Goal: Task Accomplishment & Management: Manage account settings

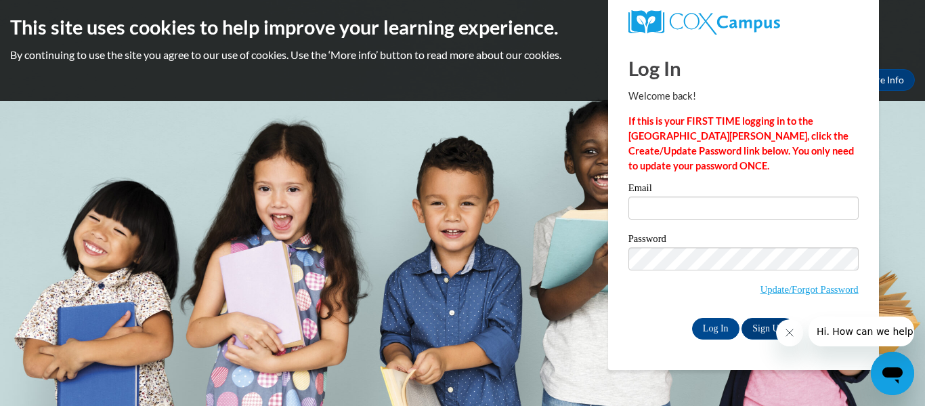
click at [684, 210] on input "Email" at bounding box center [743, 207] width 230 height 23
click at [684, 210] on input "b" at bounding box center [743, 207] width 230 height 23
type input "m"
click at [829, 185] on label "Email" at bounding box center [743, 190] width 230 height 14
click at [829, 196] on input "Email" at bounding box center [743, 207] width 230 height 23
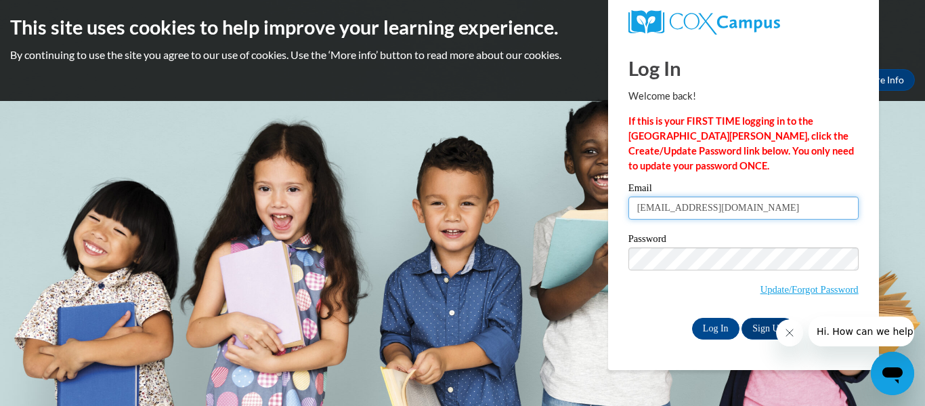
type input "bmcneil@tcjackets.net"
click at [649, 313] on div "Email bmcneil@tcjackets.net Password Update/Forgot Password Log In Sign Up OR" at bounding box center [743, 261] width 230 height 156
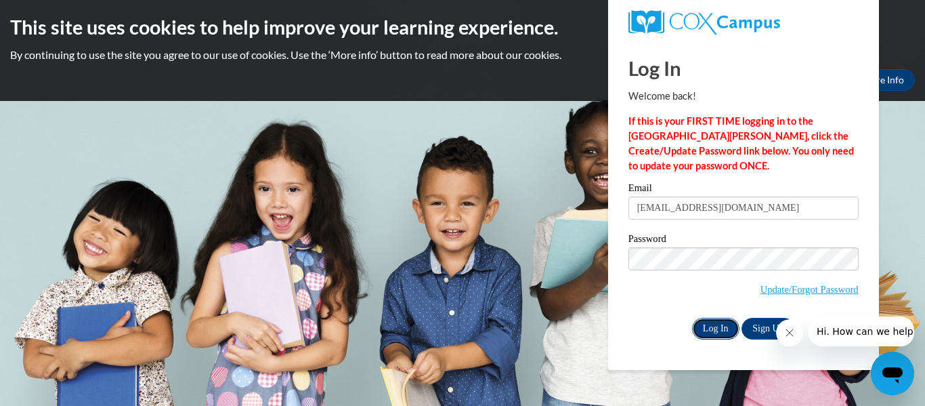
click at [715, 332] on input "Log In" at bounding box center [715, 329] width 47 height 22
click at [725, 330] on input "Log In" at bounding box center [715, 329] width 47 height 22
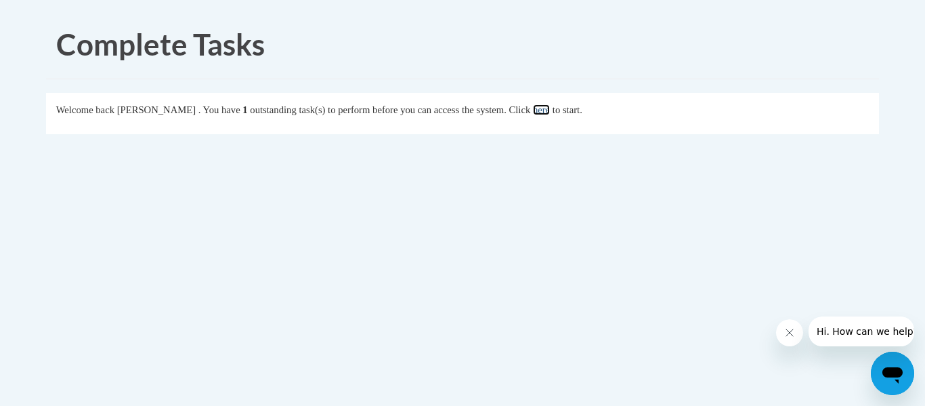
click at [550, 108] on link "here" at bounding box center [541, 109] width 17 height 11
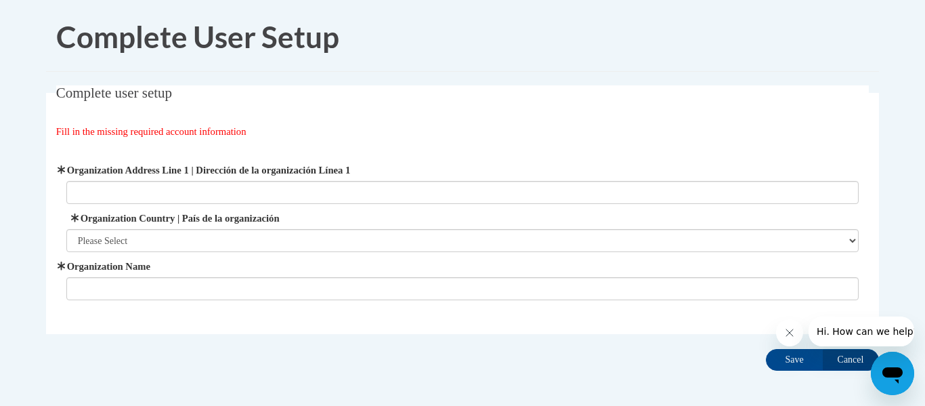
scroll to position [8, 0]
